Goal: Task Accomplishment & Management: Use online tool/utility

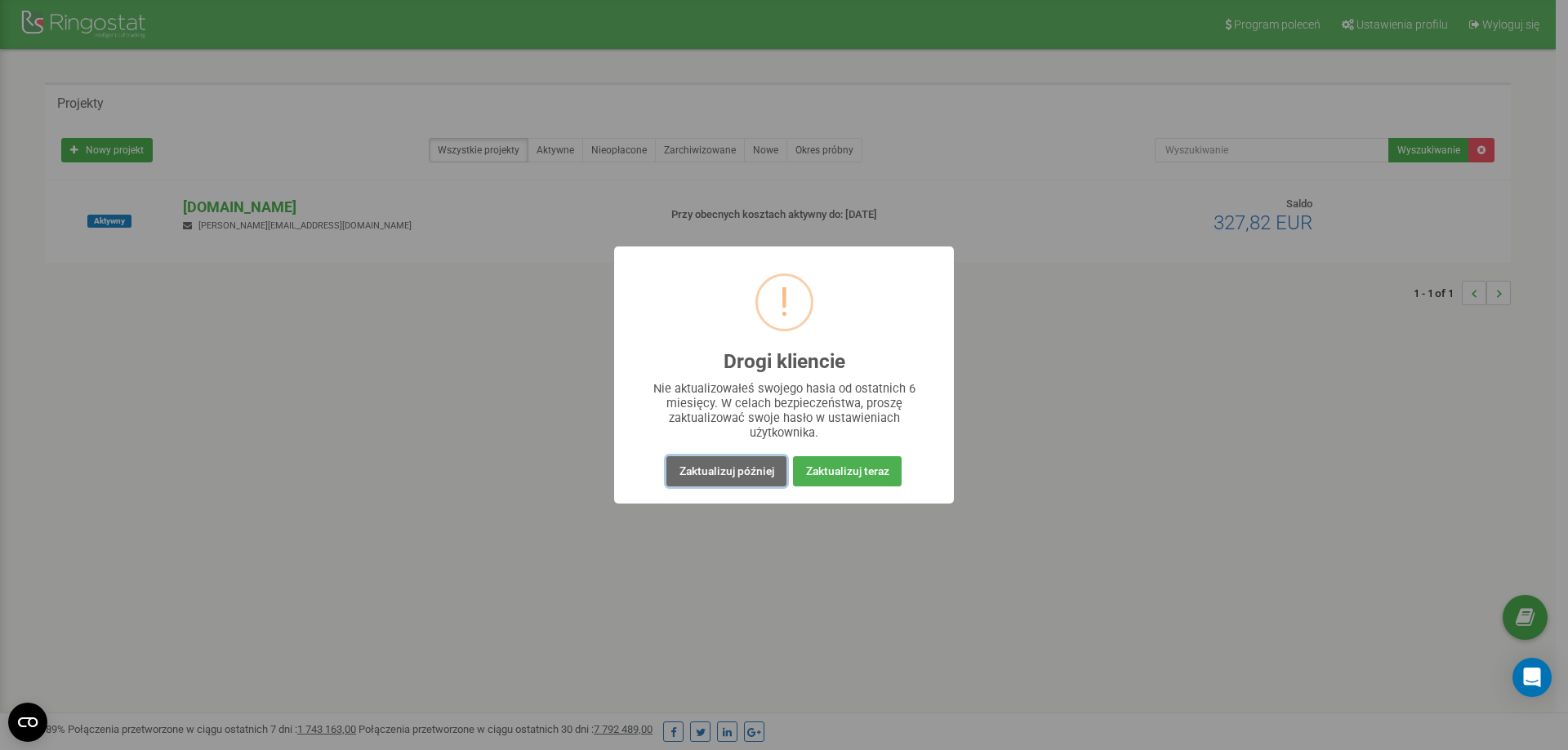
click at [701, 470] on button "Zaktualizuj później" at bounding box center [725, 471] width 119 height 31
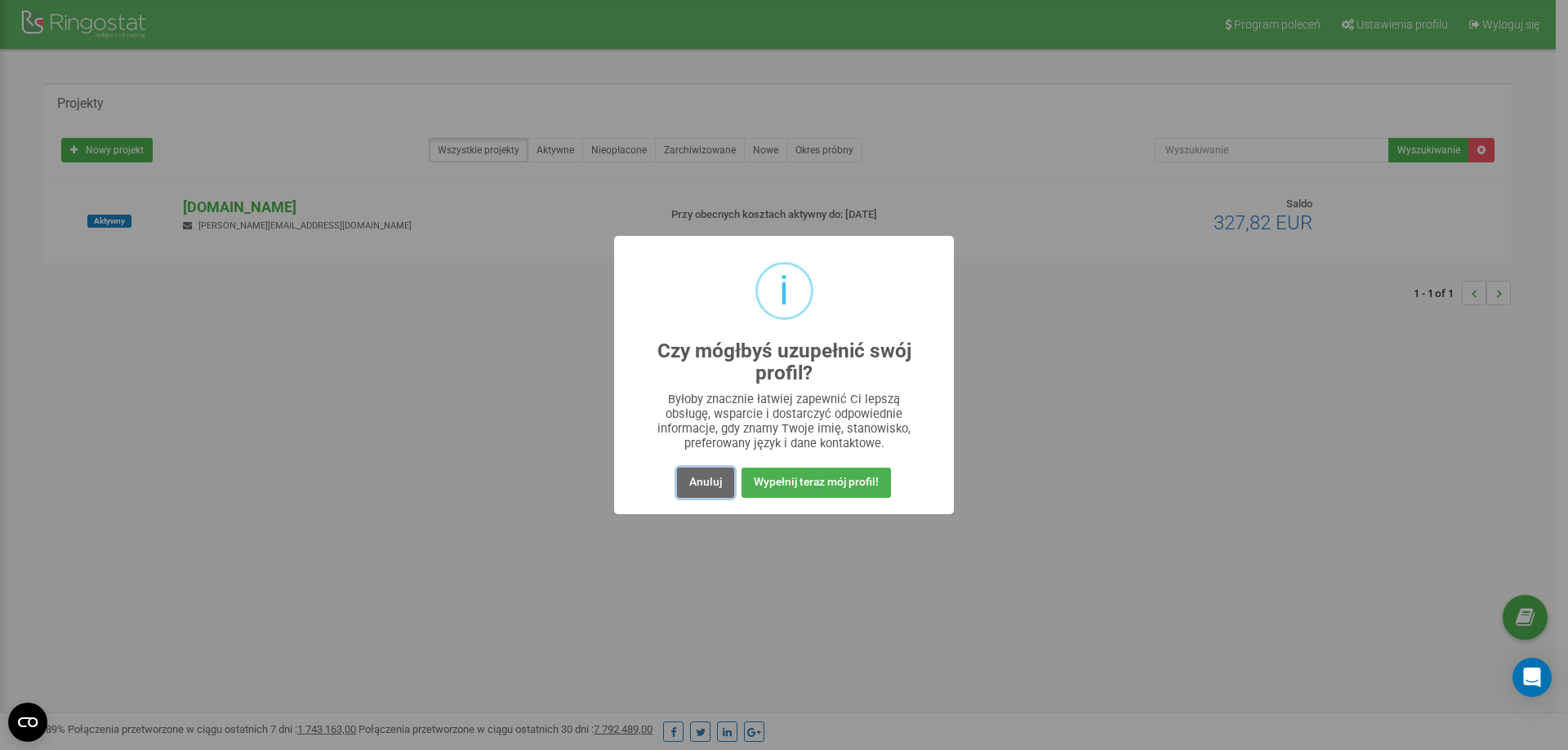
click at [689, 480] on button "Anuluj" at bounding box center [705, 483] width 57 height 31
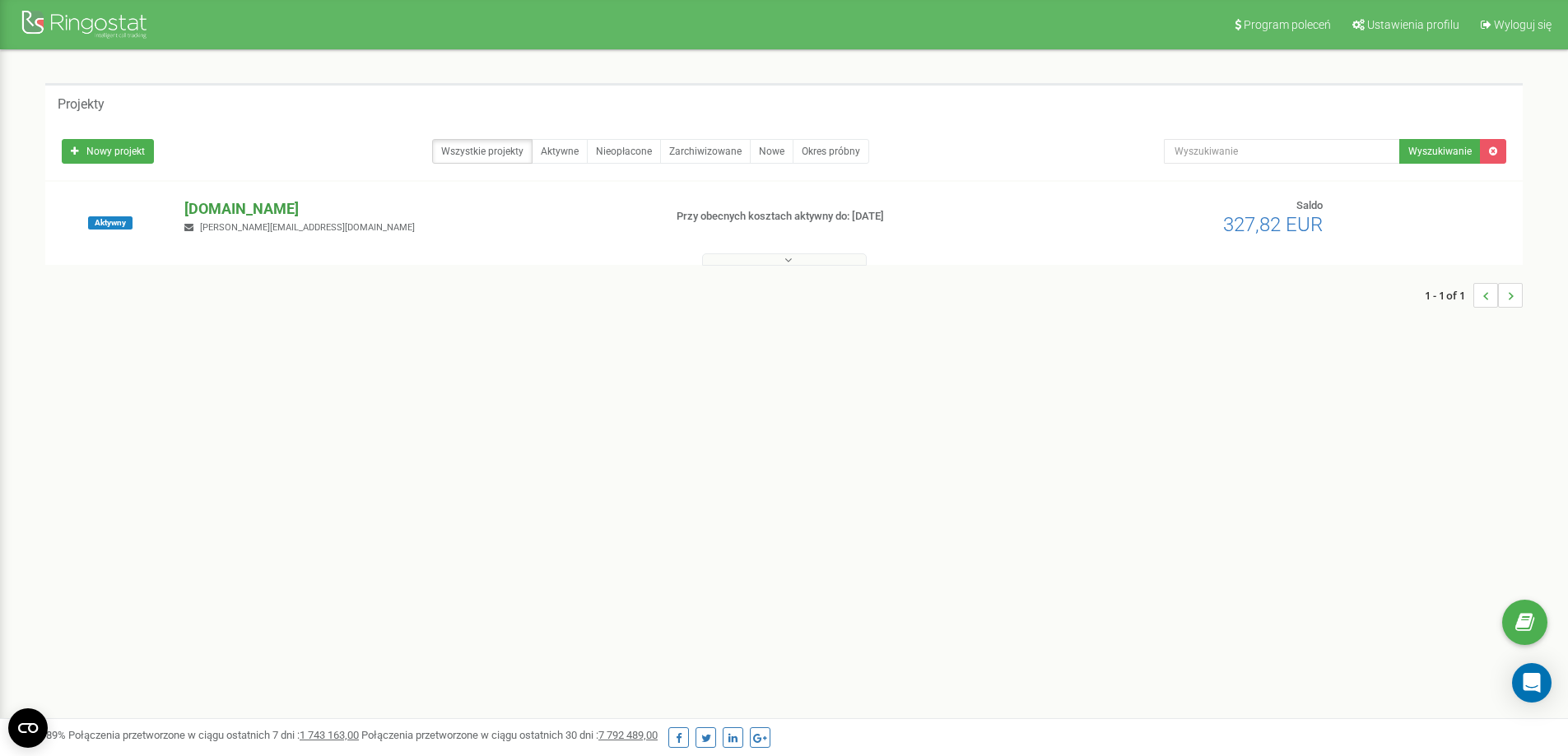
click at [231, 214] on p "[DOMAIN_NAME]" at bounding box center [417, 209] width 465 height 22
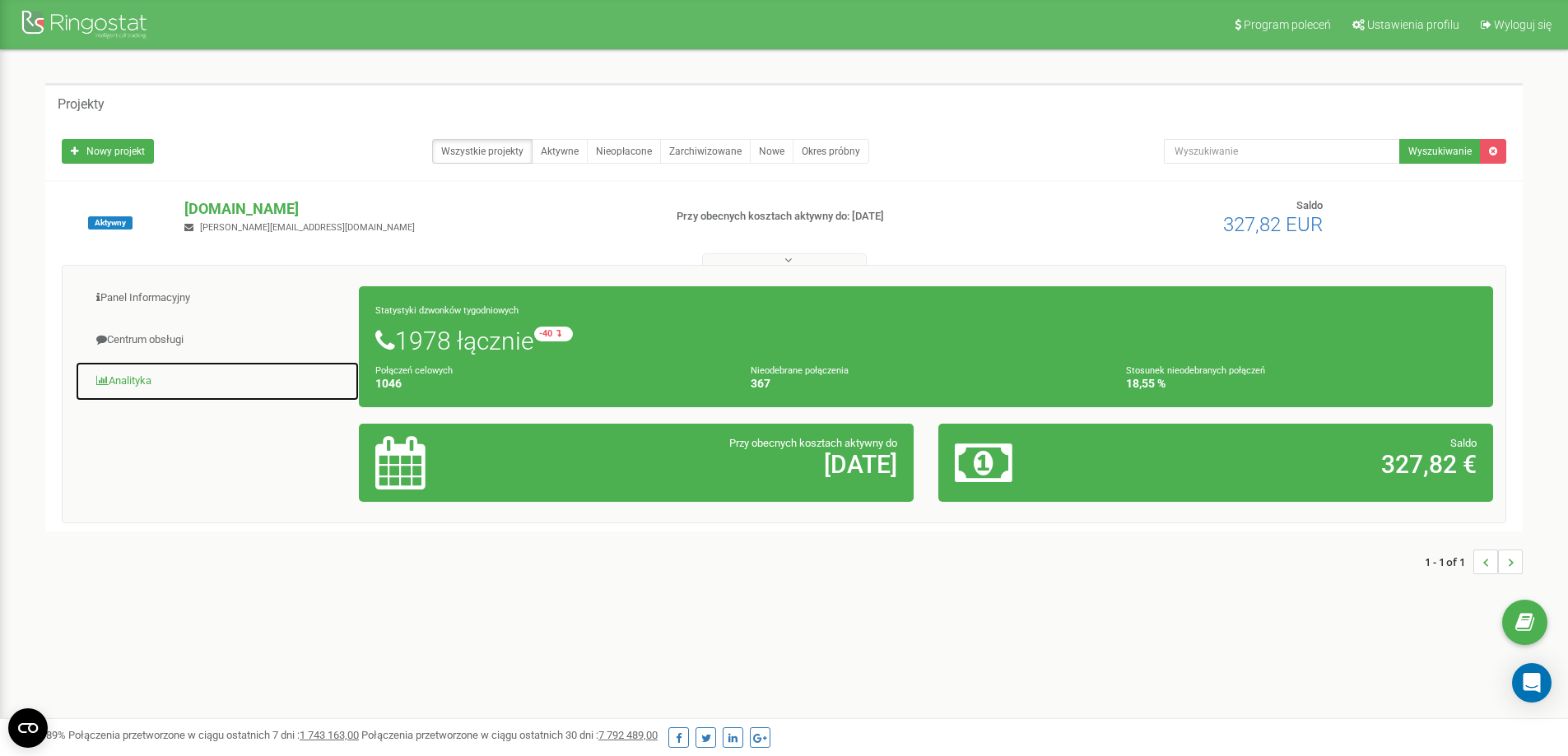
click at [135, 376] on link "Analityka" at bounding box center [217, 381] width 285 height 41
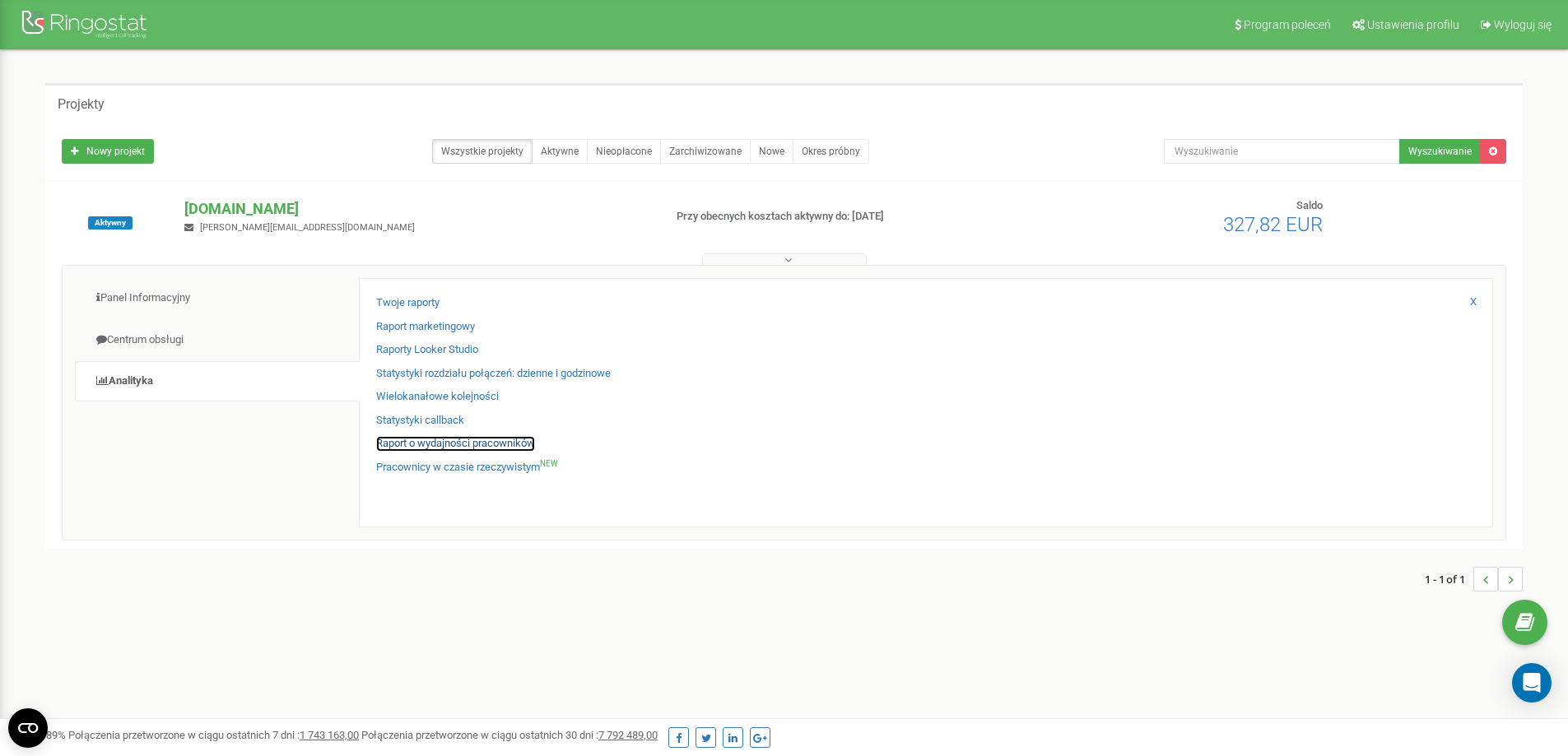
click at [411, 440] on link "Raport o wydajności pracowników" at bounding box center [456, 443] width 159 height 15
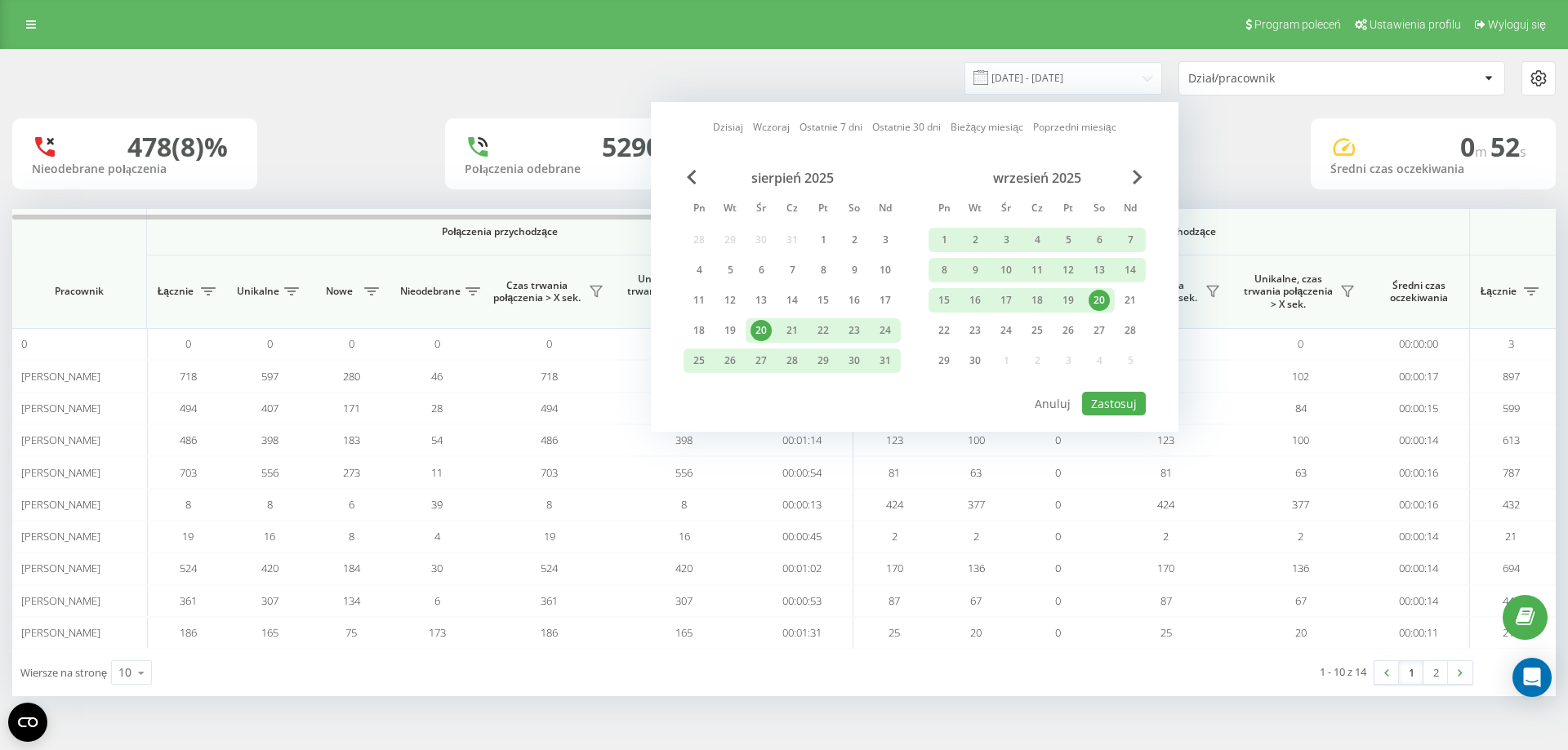
click at [1099, 302] on div "20" at bounding box center [1099, 301] width 22 height 22
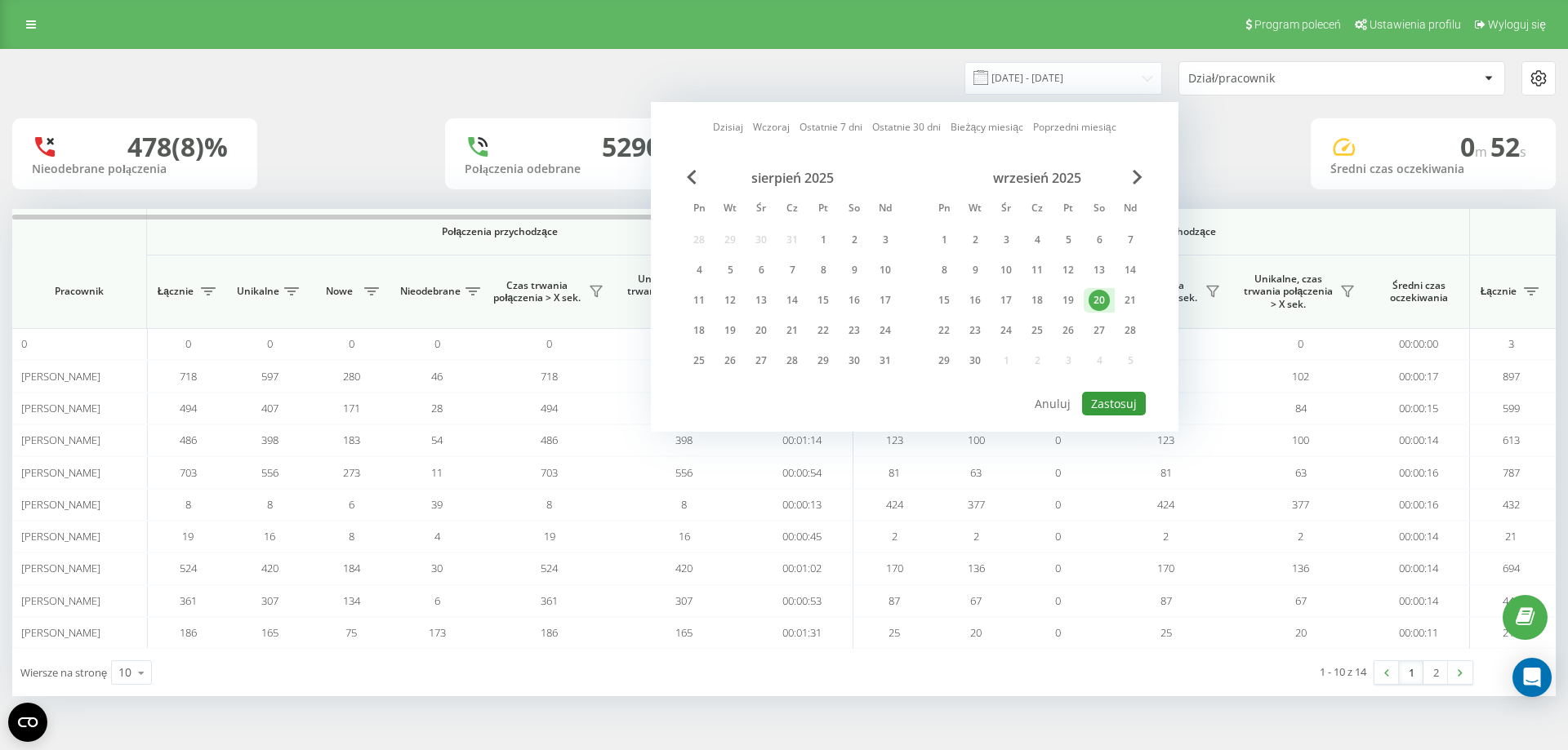
click at [1102, 397] on button "Zastosuj" at bounding box center [1113, 404] width 64 height 23
type input "20.09.2025 - 20.09.2025"
